Goal: Task Accomplishment & Management: Manage account settings

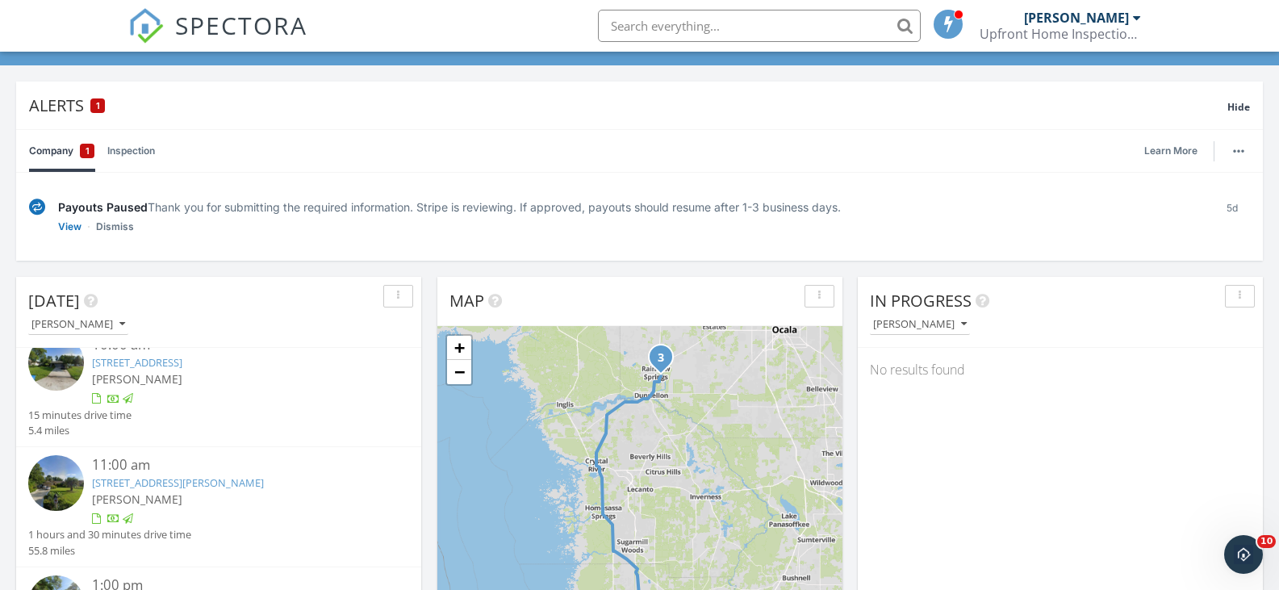
scroll to position [242, 0]
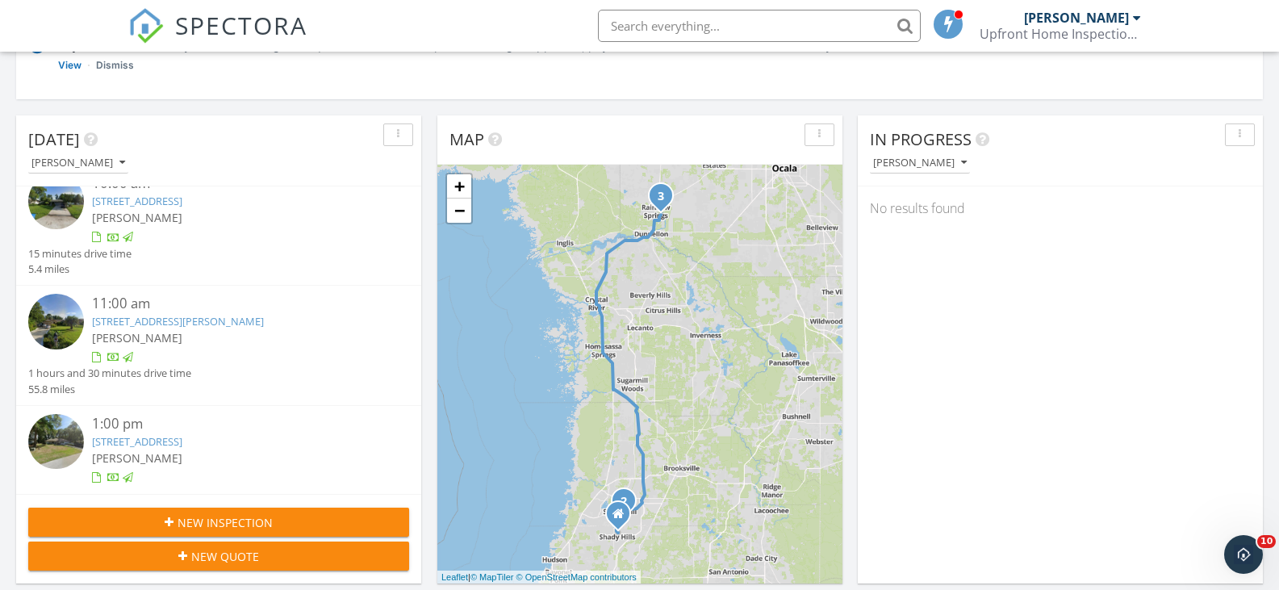
click at [182, 441] on link "[STREET_ADDRESS]" at bounding box center [137, 441] width 90 height 15
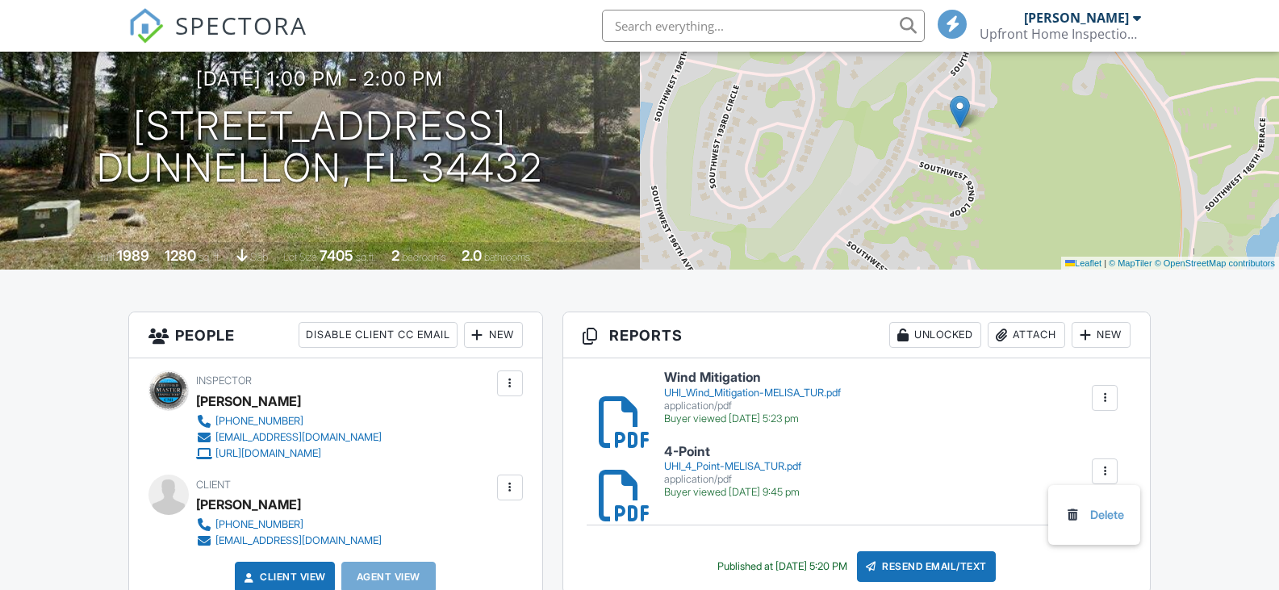
click at [1116, 512] on link "Delete" at bounding box center [1095, 515] width 60 height 18
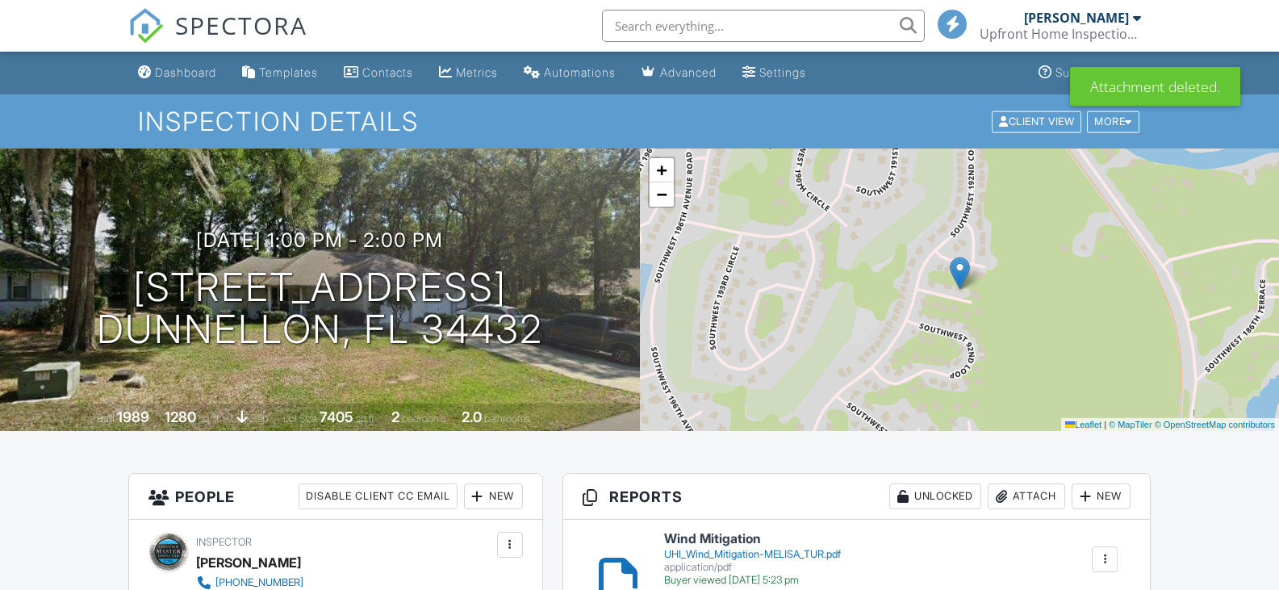
click at [1029, 497] on div "Attach" at bounding box center [1026, 496] width 77 height 26
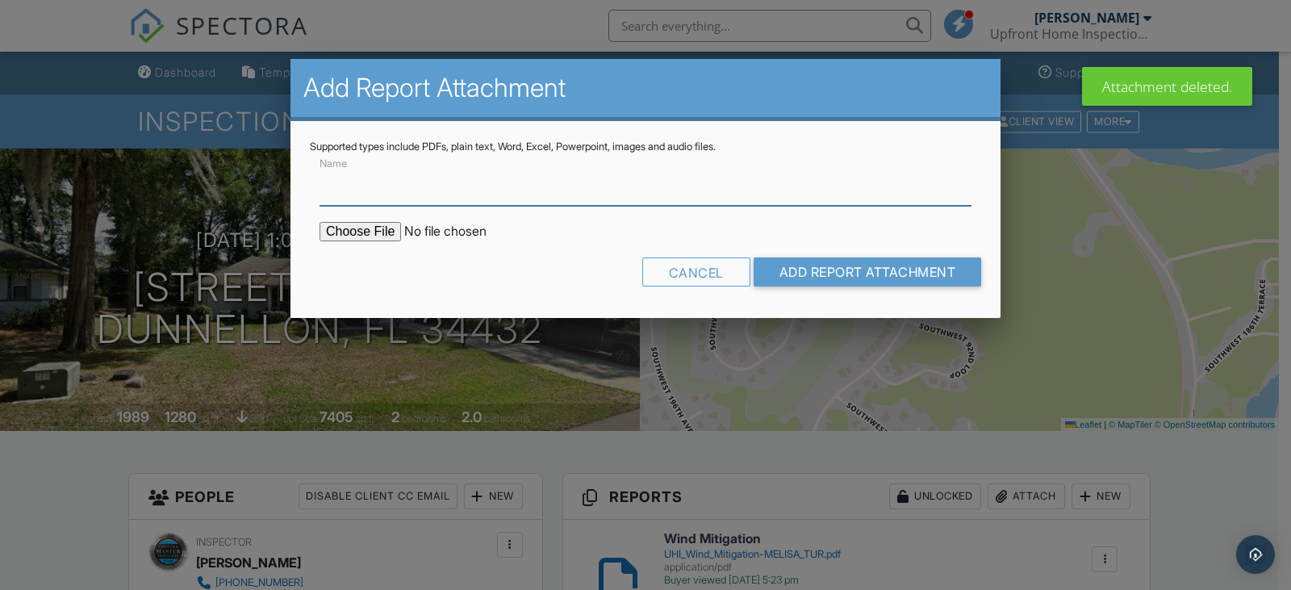
click at [357, 197] on input "Name" at bounding box center [646, 186] width 652 height 40
type input "4-Point"
click at [390, 232] on input "file" at bounding box center [457, 231] width 274 height 19
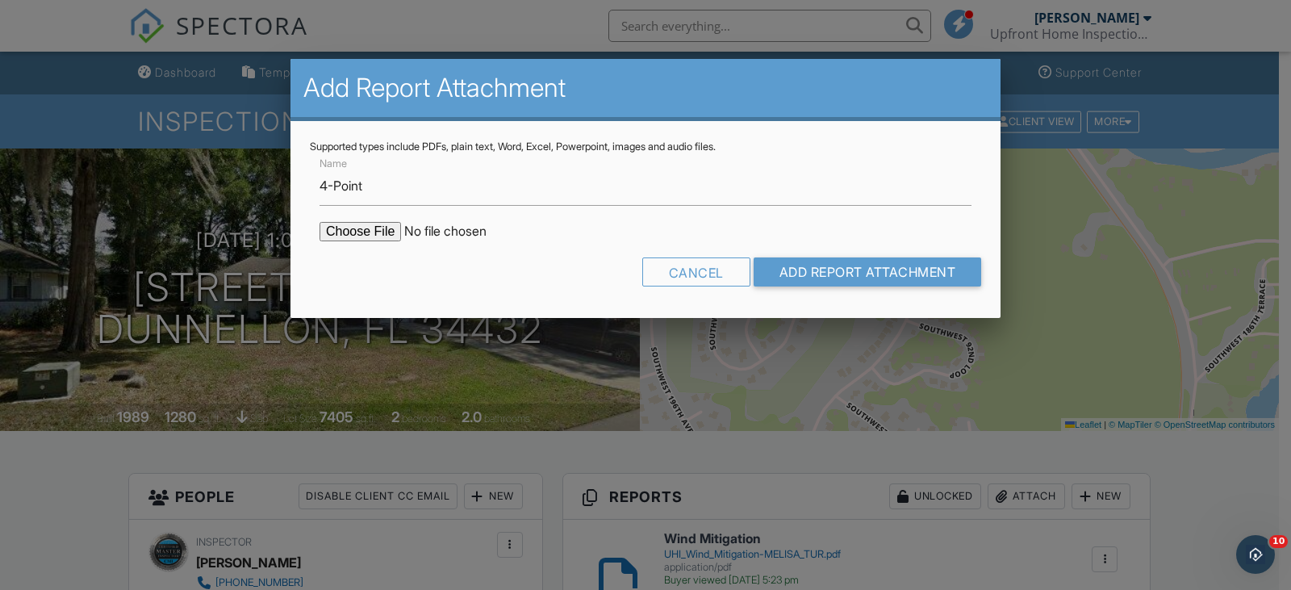
type input "C:\fakepath\UHI 4 Point-MELISA TUR.pdf"
click at [889, 270] on input "Add Report Attachment" at bounding box center [868, 271] width 228 height 29
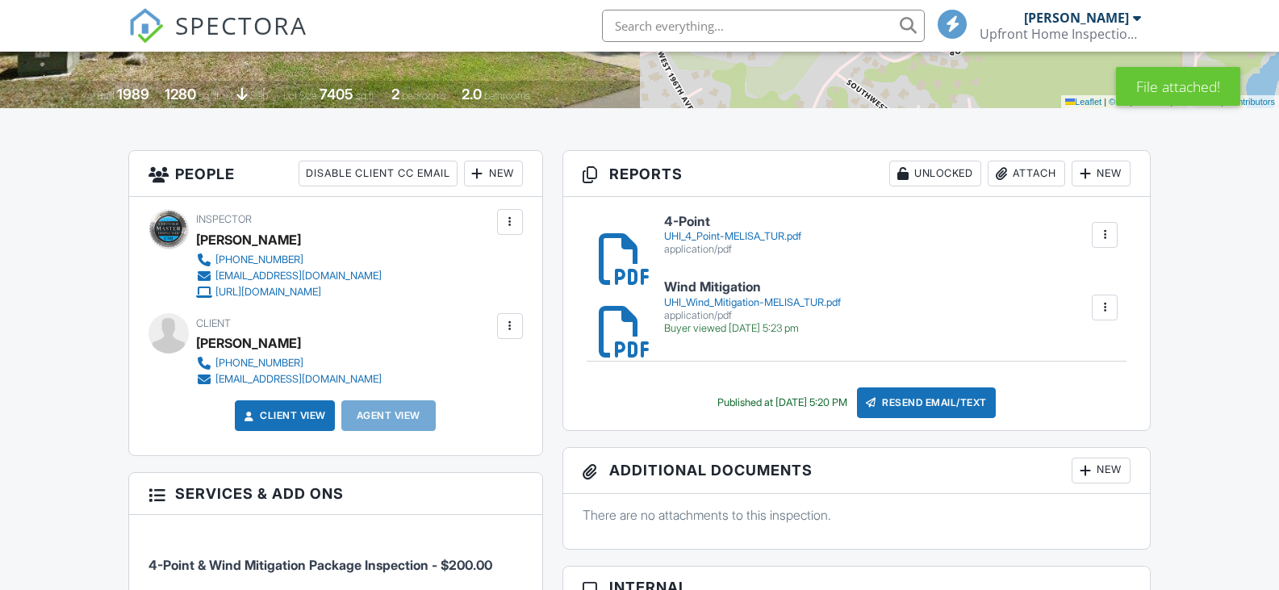
click at [756, 235] on div "UHI_4_Point-MELISA_TUR.pdf" at bounding box center [732, 236] width 137 height 13
click at [908, 403] on div "Resend Email/Text" at bounding box center [926, 402] width 139 height 31
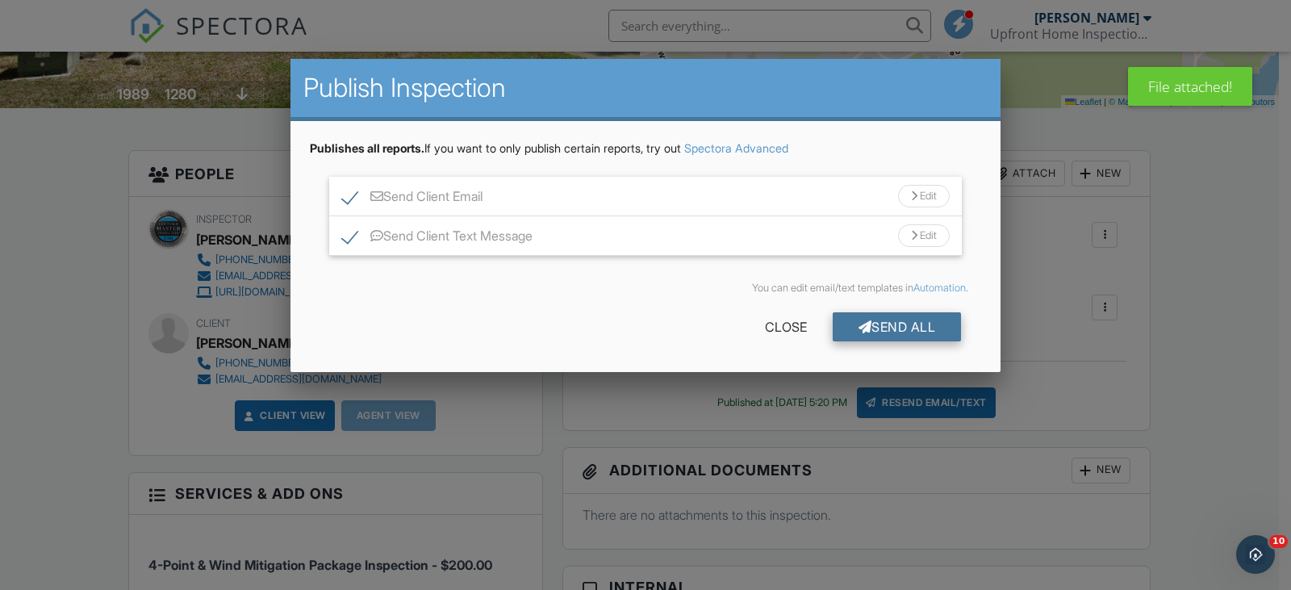
click at [860, 316] on div "Send All" at bounding box center [897, 326] width 129 height 29
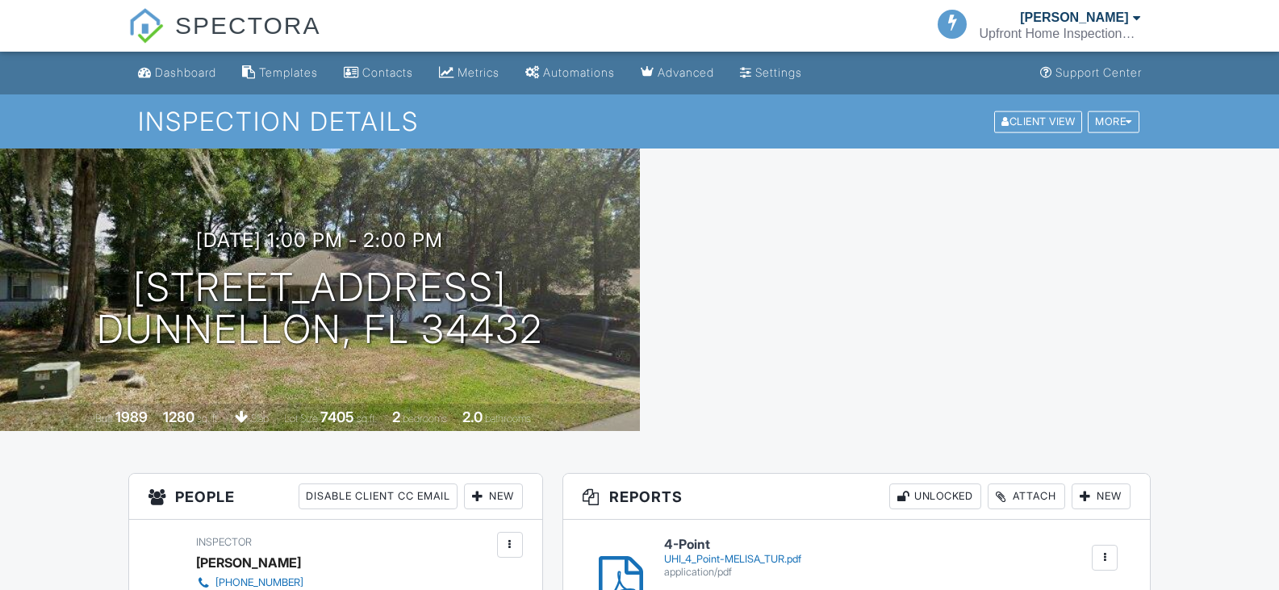
click at [199, 149] on div "[DATE] 1:00 pm - 2:00 pm [STREET_ADDRESS] [GEOGRAPHIC_DATA], FL 34432 Built 198…" at bounding box center [320, 290] width 640 height 282
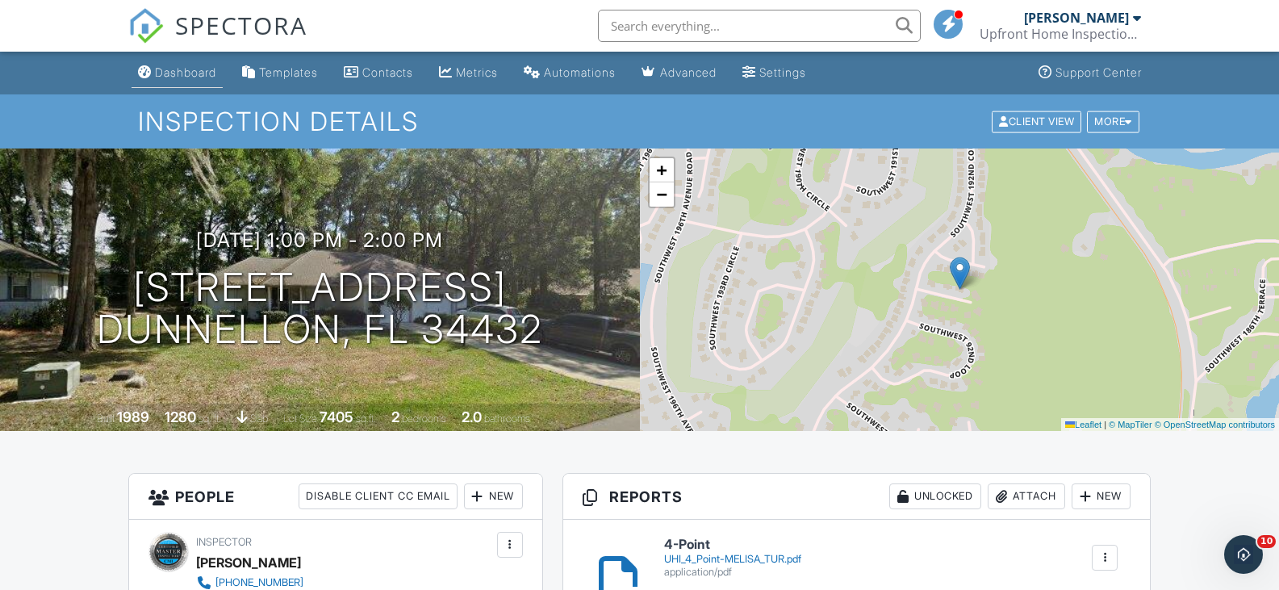
click at [191, 70] on div "Dashboard" at bounding box center [185, 72] width 61 height 14
